Goal: Task Accomplishment & Management: Manage account settings

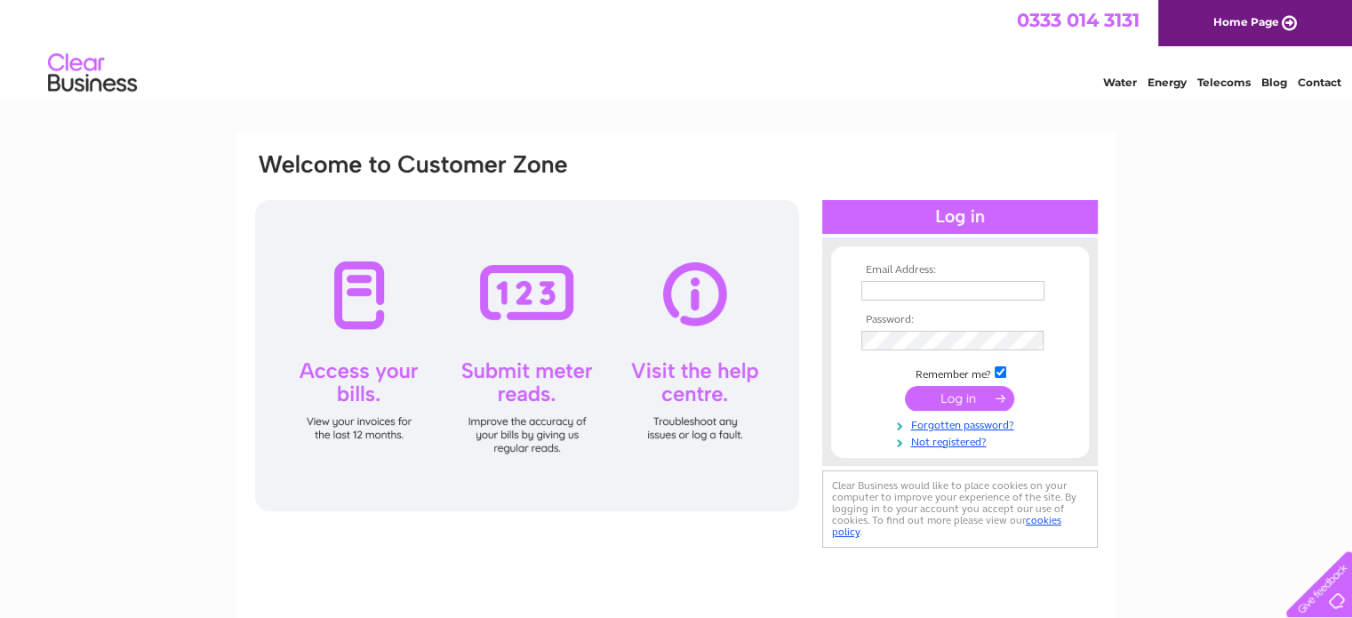
click at [883, 294] on input "text" at bounding box center [952, 291] width 183 height 20
type input "[EMAIL_ADDRESS][DOMAIN_NAME]"
click at [905, 387] on input "submit" at bounding box center [959, 399] width 109 height 25
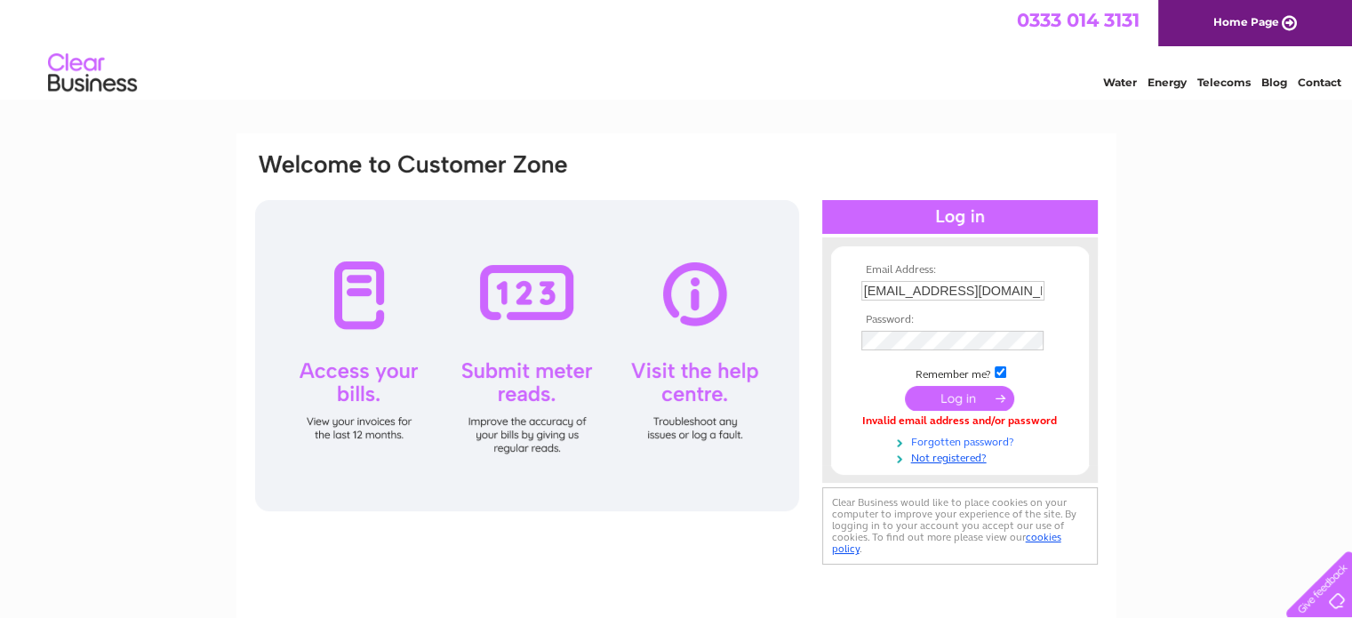
click at [978, 439] on link "Forgotten password?" at bounding box center [962, 440] width 202 height 17
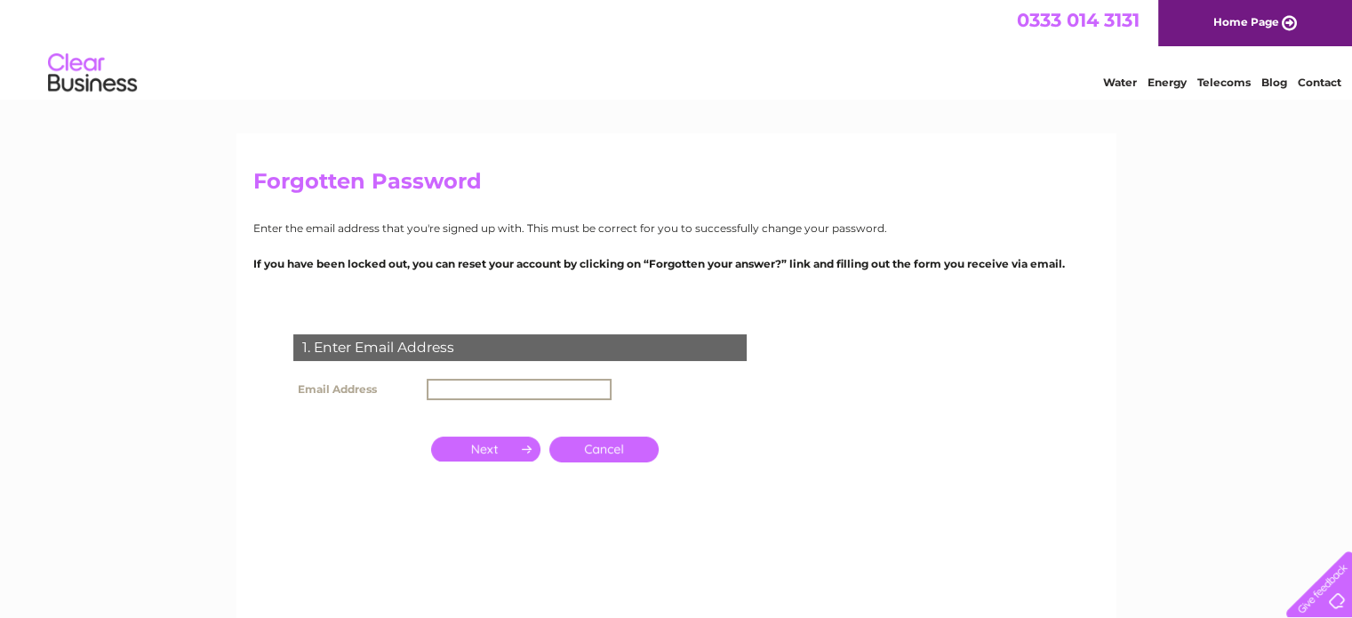
click at [488, 391] on input "text" at bounding box center [519, 389] width 185 height 21
type input "[EMAIL_ADDRESS][DOMAIN_NAME]"
click at [505, 454] on input "button" at bounding box center [485, 447] width 109 height 25
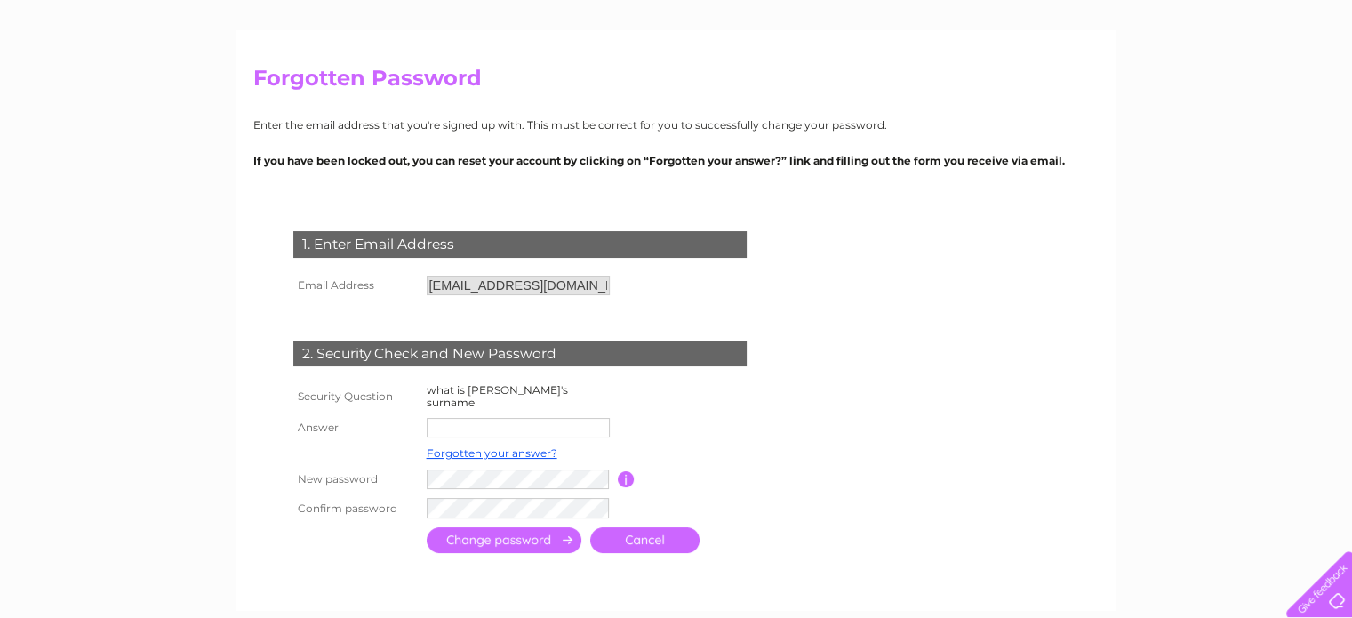
scroll to position [105, 0]
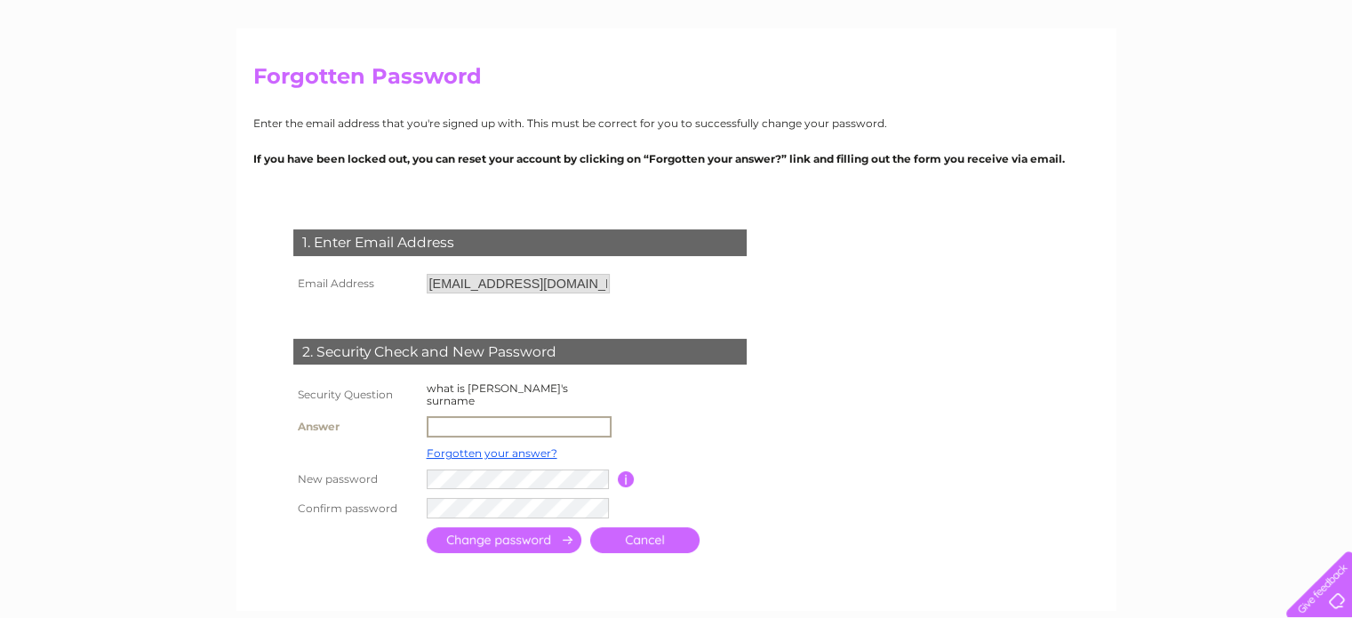
click at [527, 416] on input "text" at bounding box center [519, 426] width 185 height 21
type input "morrison"
click at [442, 492] on tbody "Security Question what is Neil's surname Answer morrison Forgotten your answer?…" at bounding box center [541, 450] width 505 height 144
click at [626, 469] on input "button" at bounding box center [626, 477] width 17 height 16
click at [512, 525] on input "submit" at bounding box center [504, 538] width 155 height 26
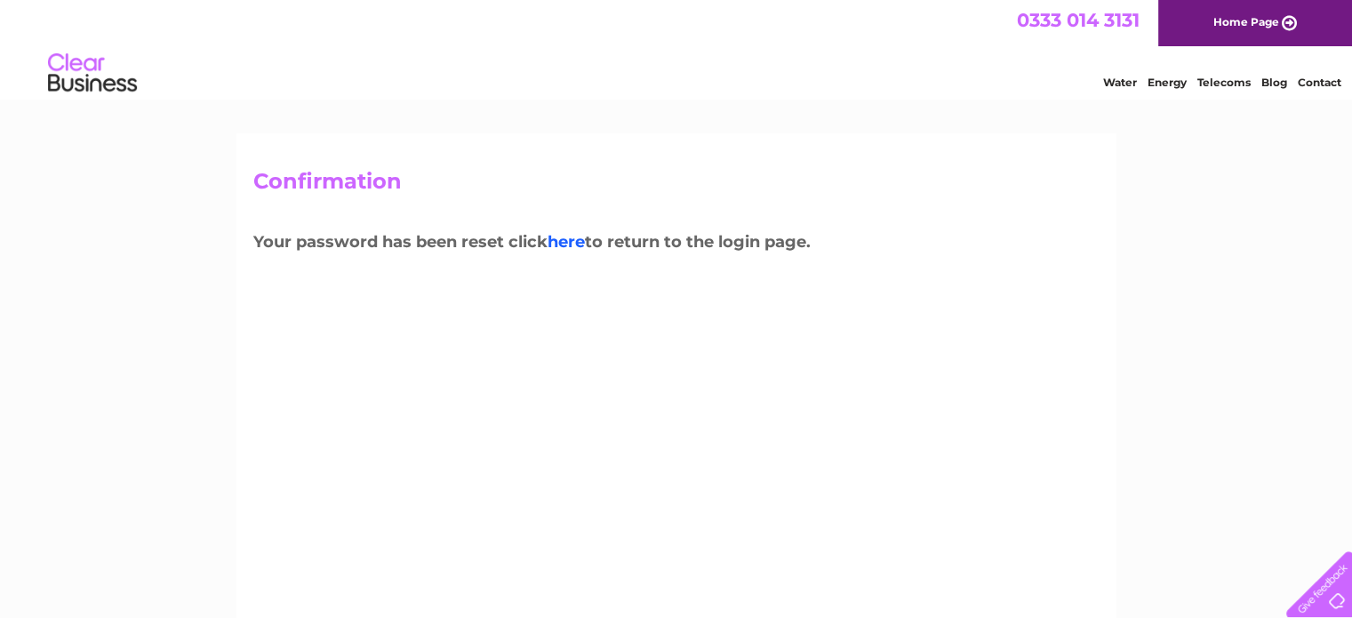
click at [562, 249] on link "here" at bounding box center [566, 242] width 37 height 20
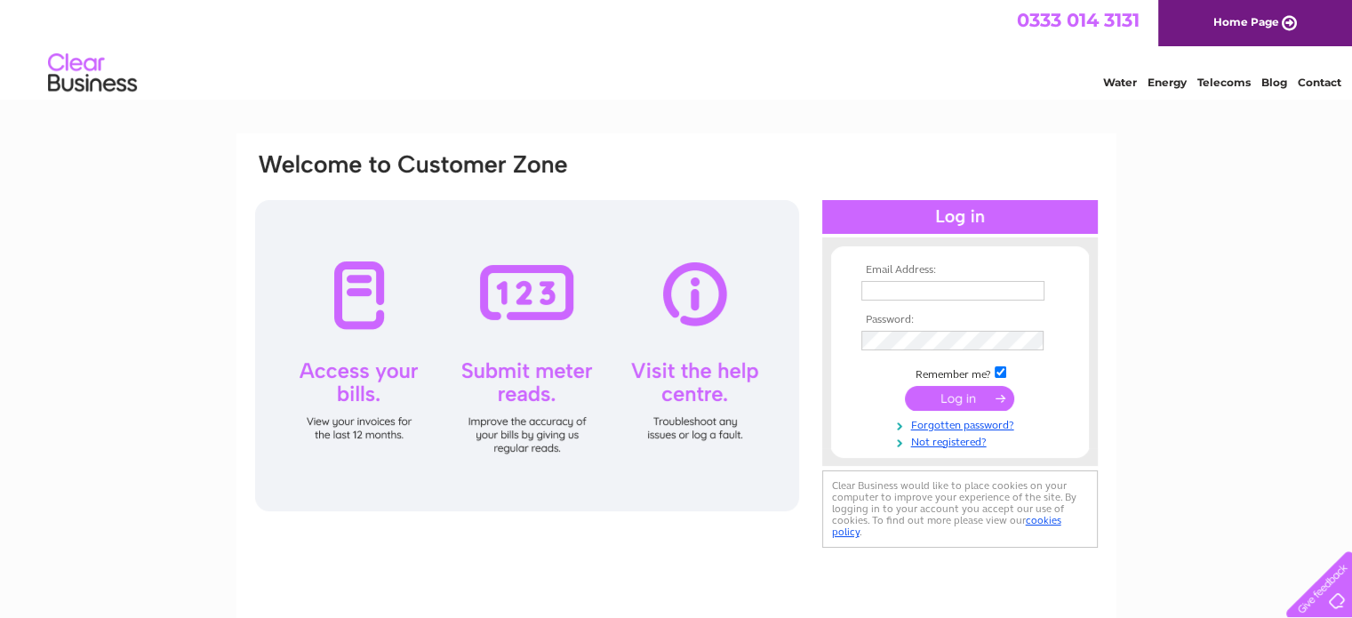
click at [915, 292] on input "text" at bounding box center [952, 291] width 183 height 20
type input "[EMAIL_ADDRESS][DOMAIN_NAME]"
click at [964, 391] on input "submit" at bounding box center [959, 398] width 109 height 25
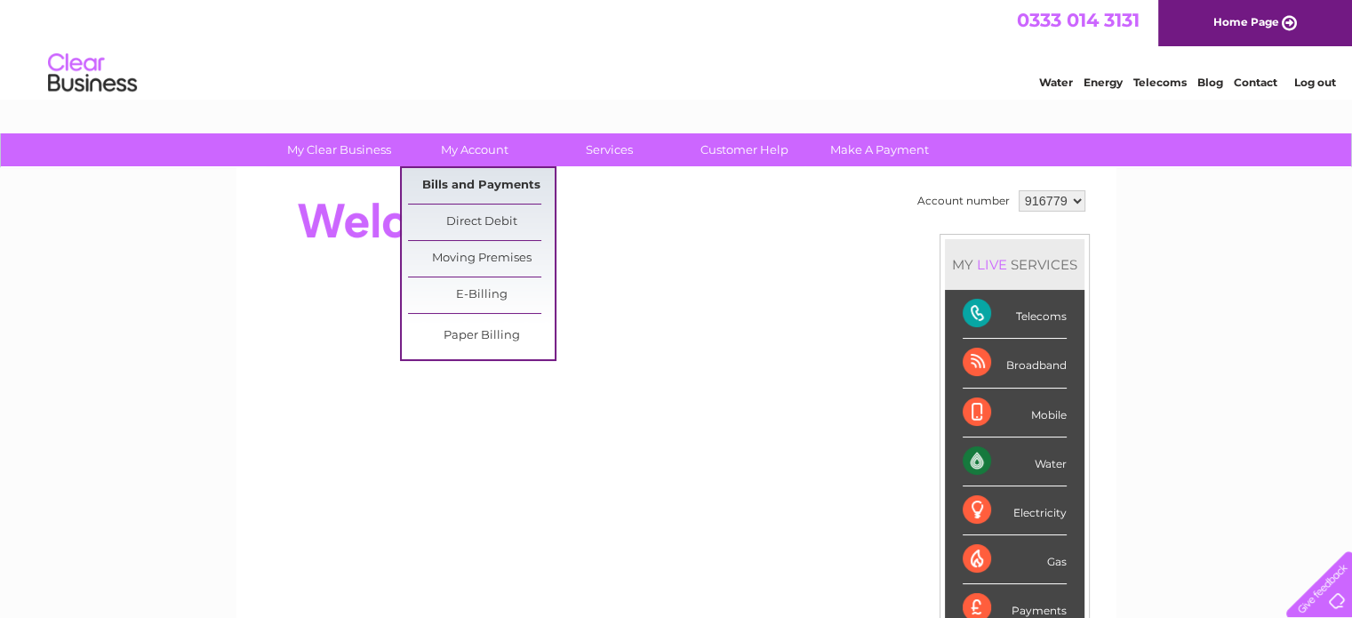
click at [472, 186] on link "Bills and Payments" at bounding box center [481, 186] width 147 height 36
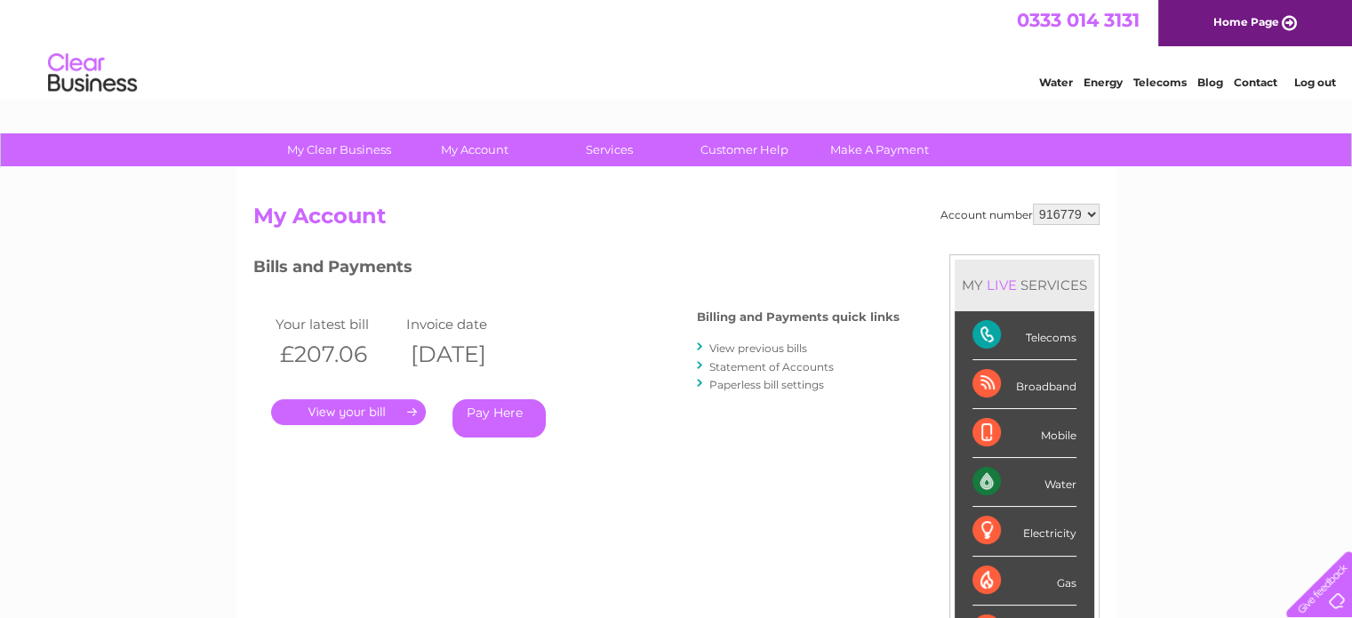
click at [388, 410] on link "." at bounding box center [348, 412] width 155 height 26
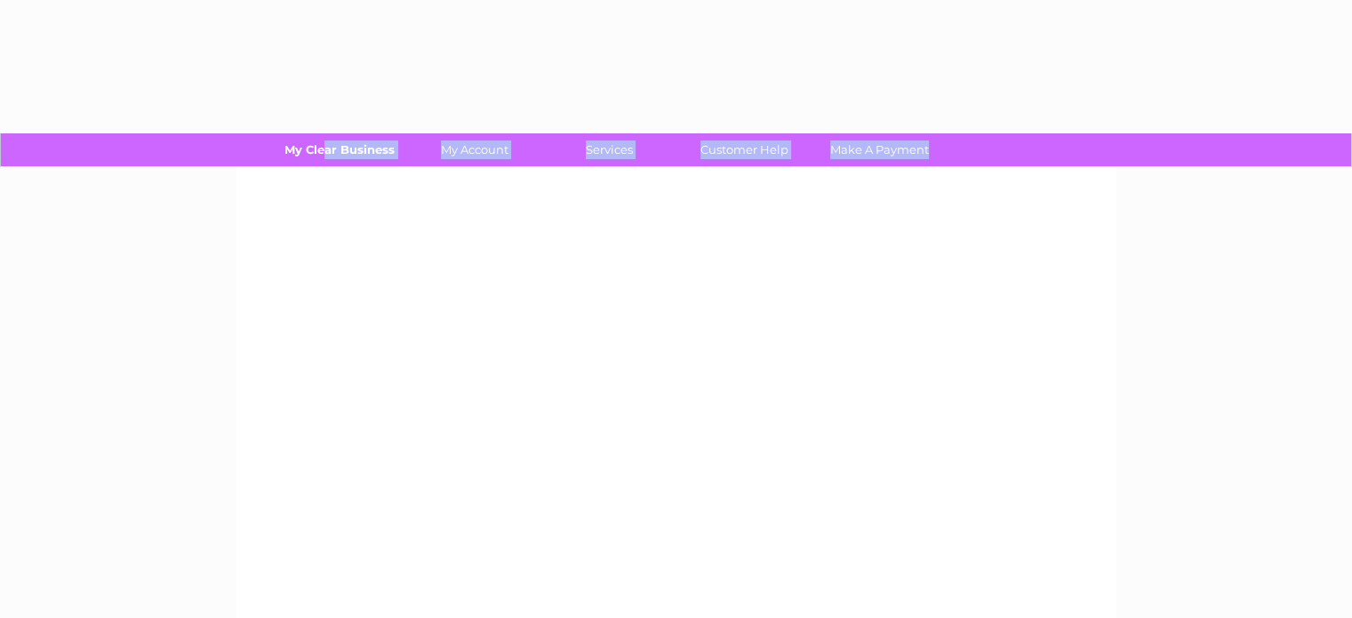
drag, startPoint x: 478, startPoint y: 140, endPoint x: 327, endPoint y: 146, distance: 151.3
click at [327, 146] on div "My Clear Business Login Details My Details My Preferences Link Account My Accou…" at bounding box center [676, 399] width 1352 height 532
click at [442, 189] on div at bounding box center [676, 417] width 880 height 498
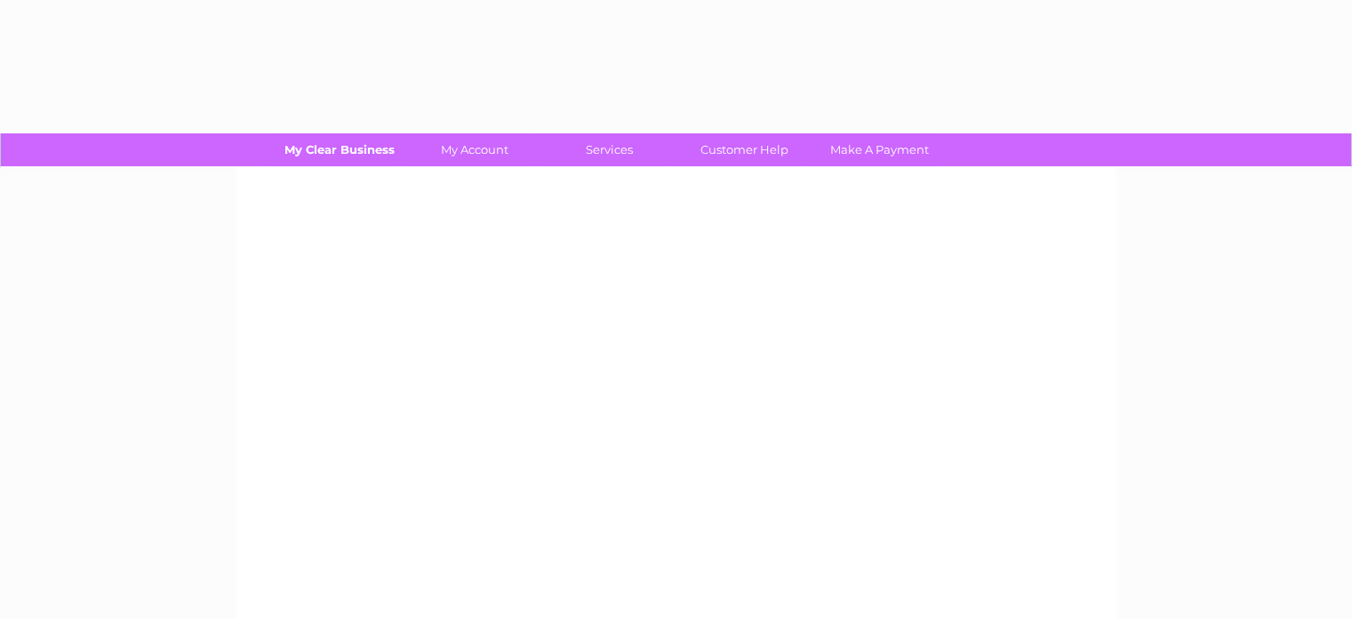
click at [367, 154] on link "My Clear Business" at bounding box center [339, 149] width 147 height 33
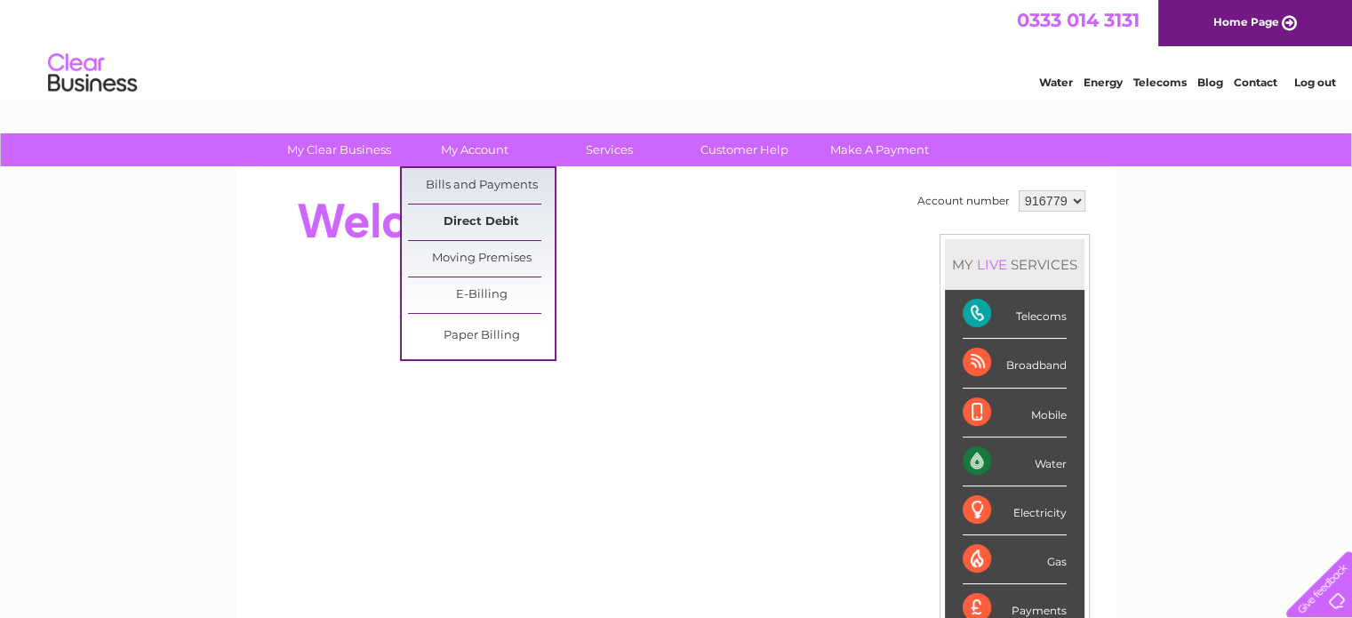
click at [494, 209] on link "Direct Debit" at bounding box center [481, 222] width 147 height 36
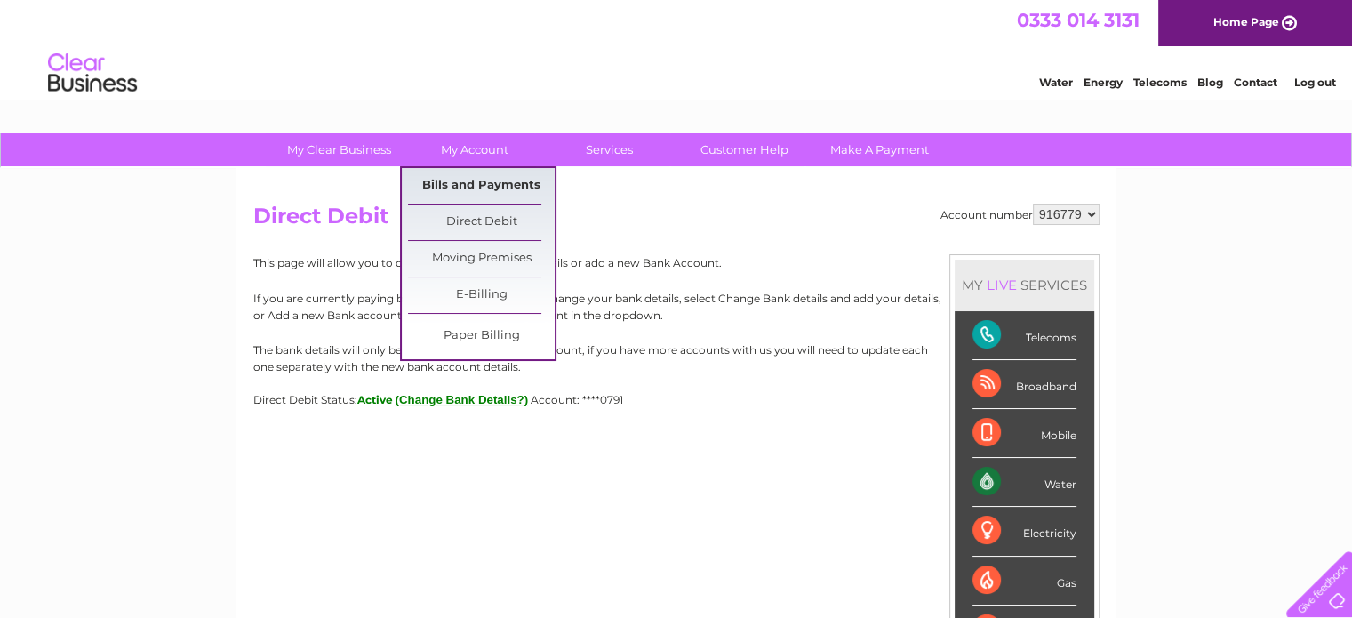
click at [471, 180] on link "Bills and Payments" at bounding box center [481, 186] width 147 height 36
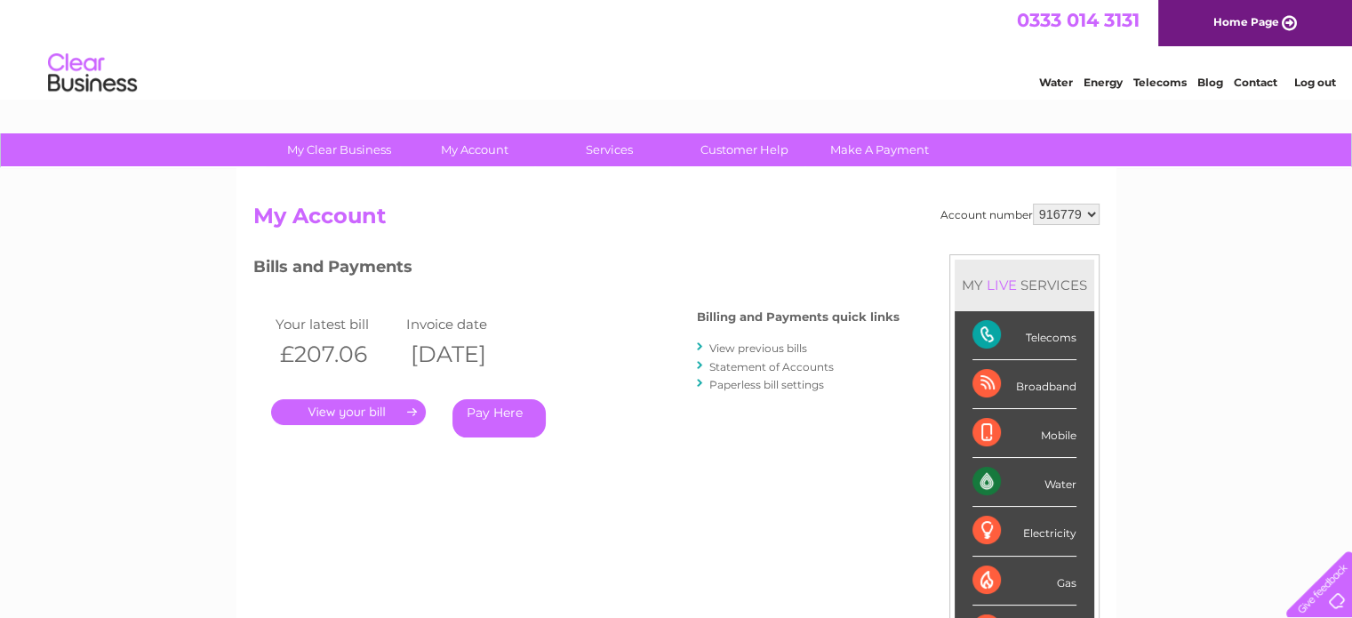
click at [786, 346] on link "View previous bills" at bounding box center [758, 347] width 98 height 13
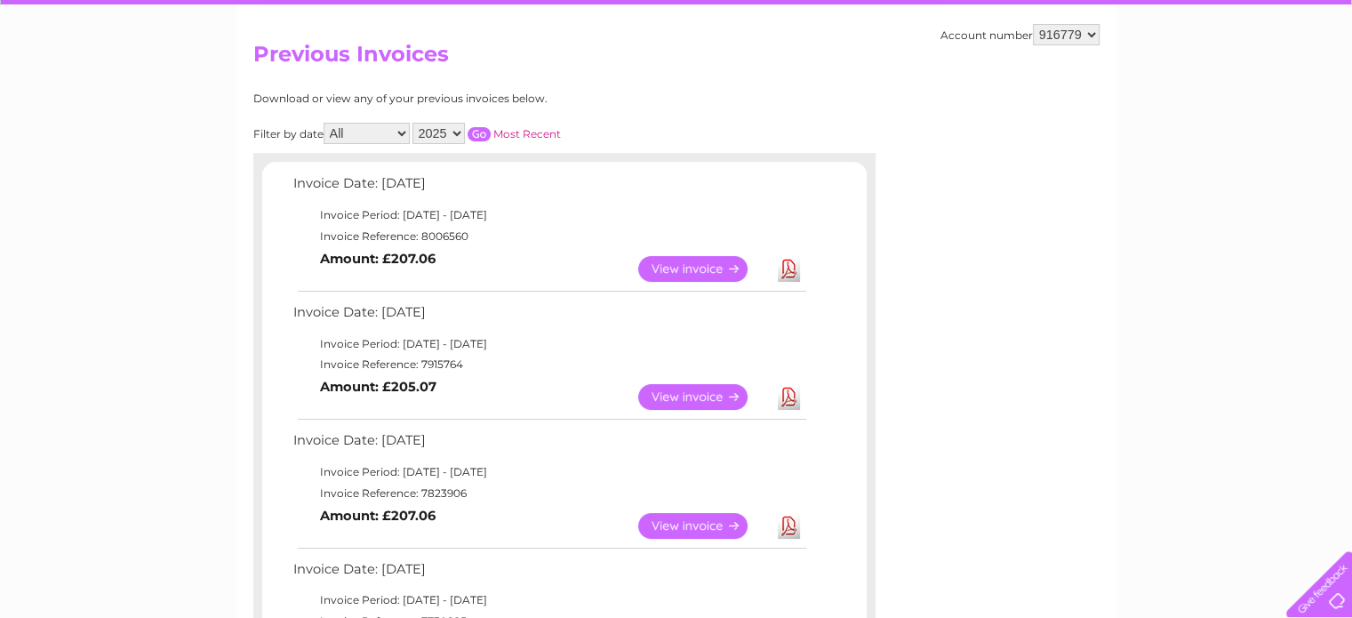
scroll to position [160, 0]
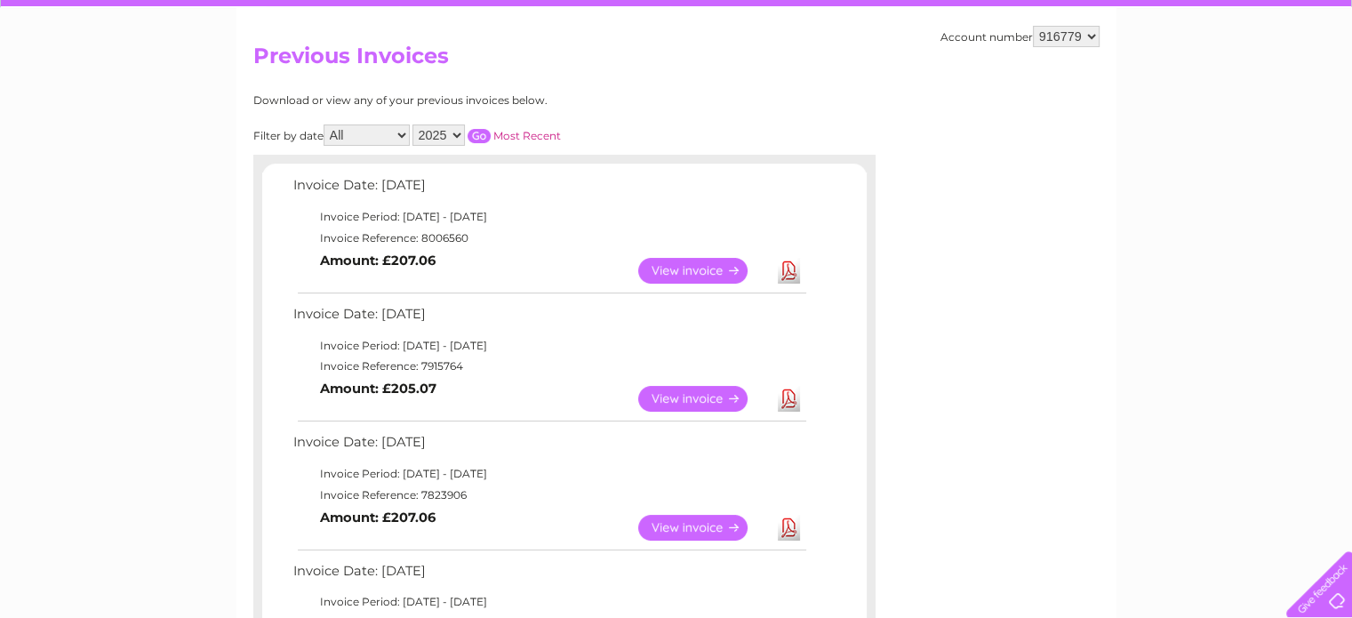
click at [796, 270] on link "Download" at bounding box center [789, 271] width 22 height 26
